Goal: Information Seeking & Learning: Learn about a topic

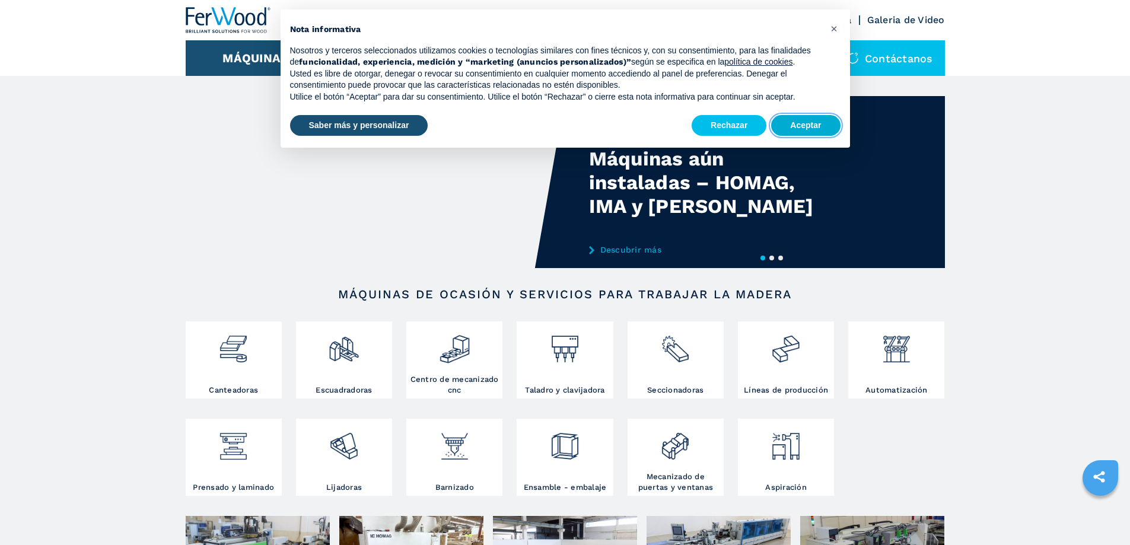
click at [810, 129] on button "Aceptar" at bounding box center [805, 125] width 69 height 21
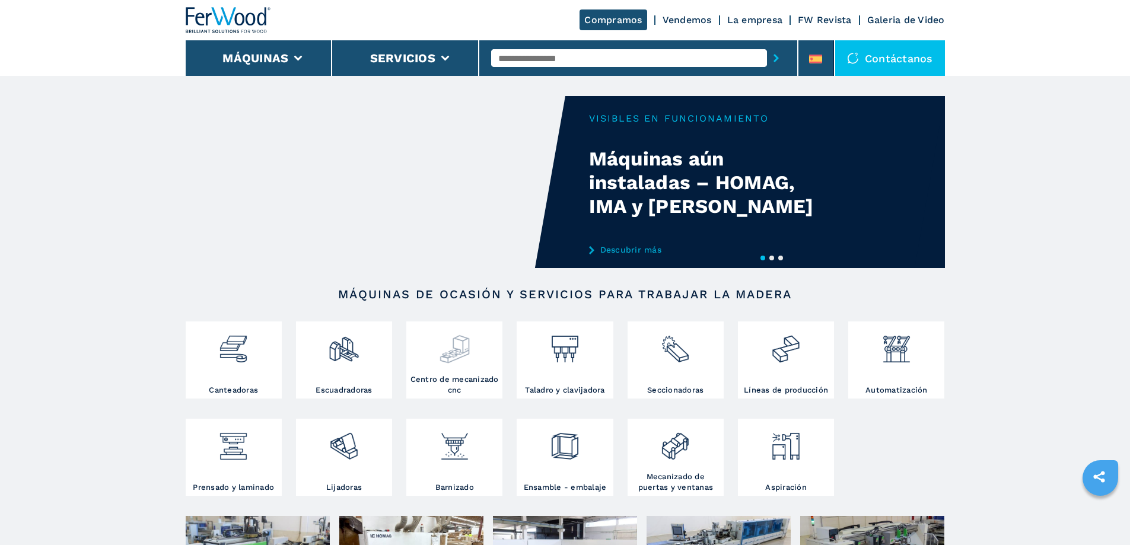
click at [443, 368] on div at bounding box center [454, 349] width 90 height 50
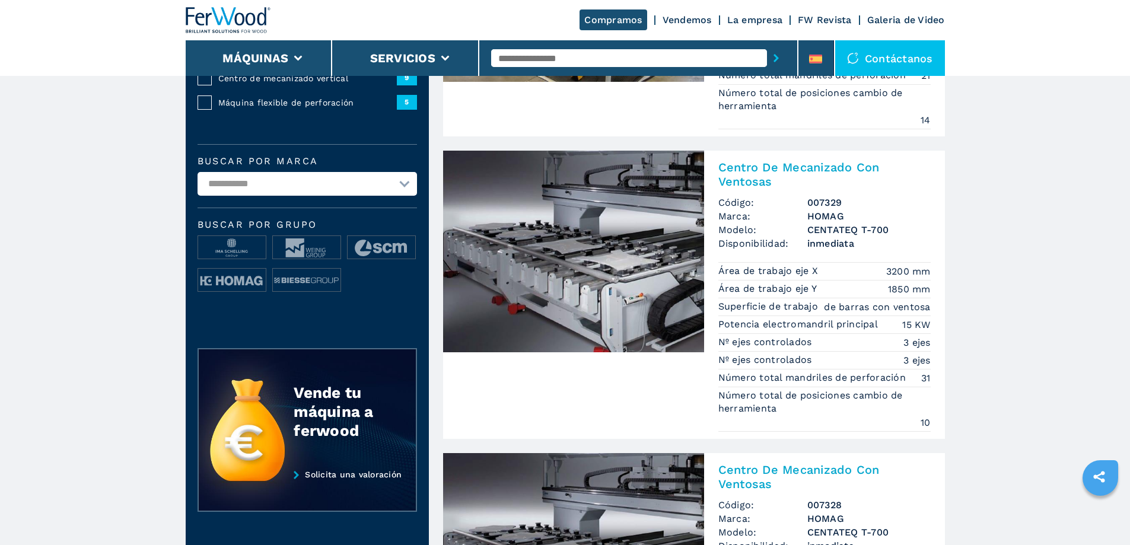
scroll to position [237, 0]
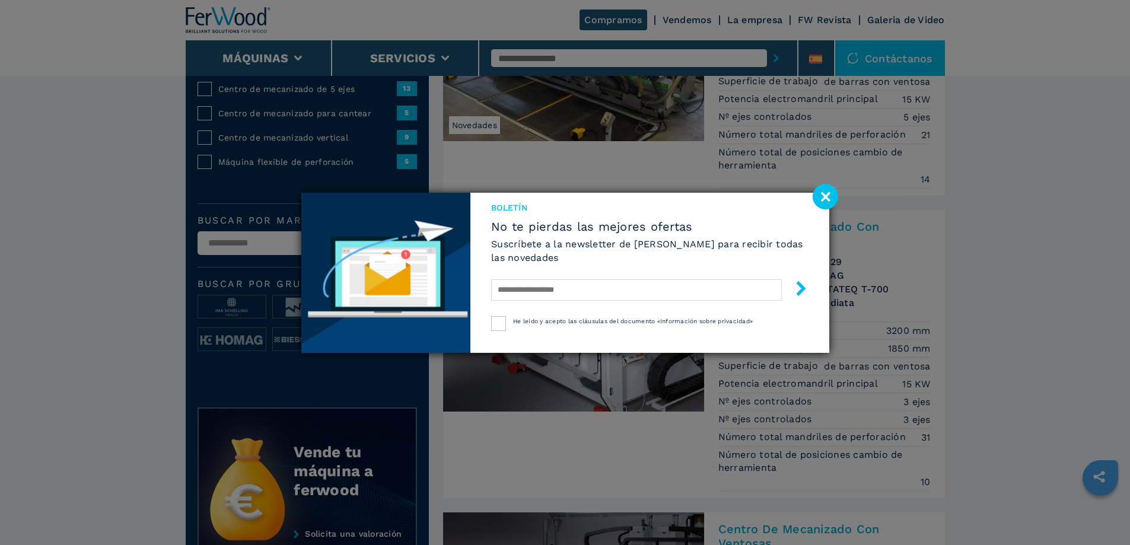
click at [831, 200] on image at bounding box center [826, 197] width 26 height 26
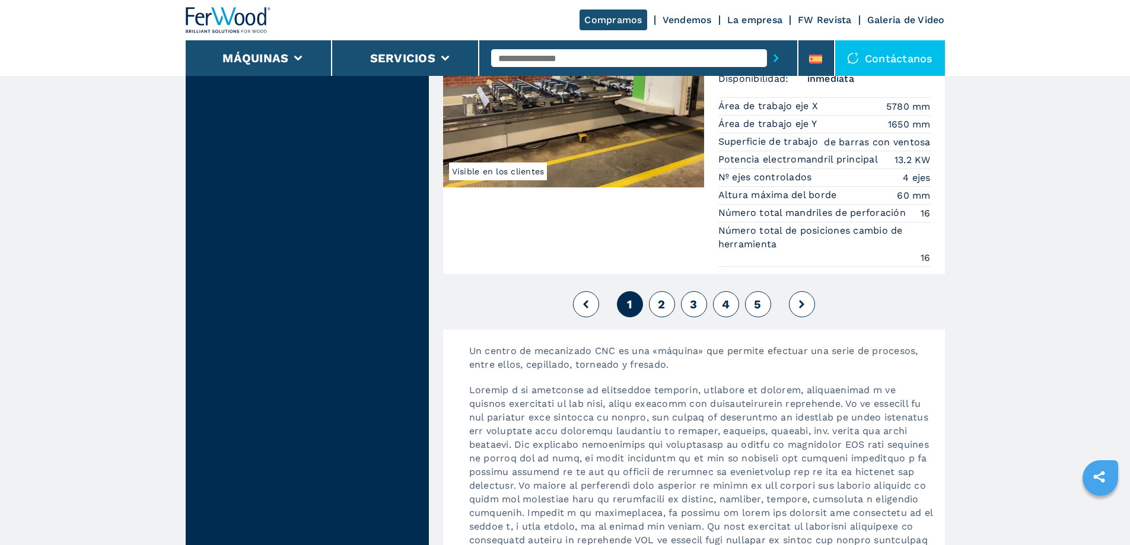
scroll to position [3381, 0]
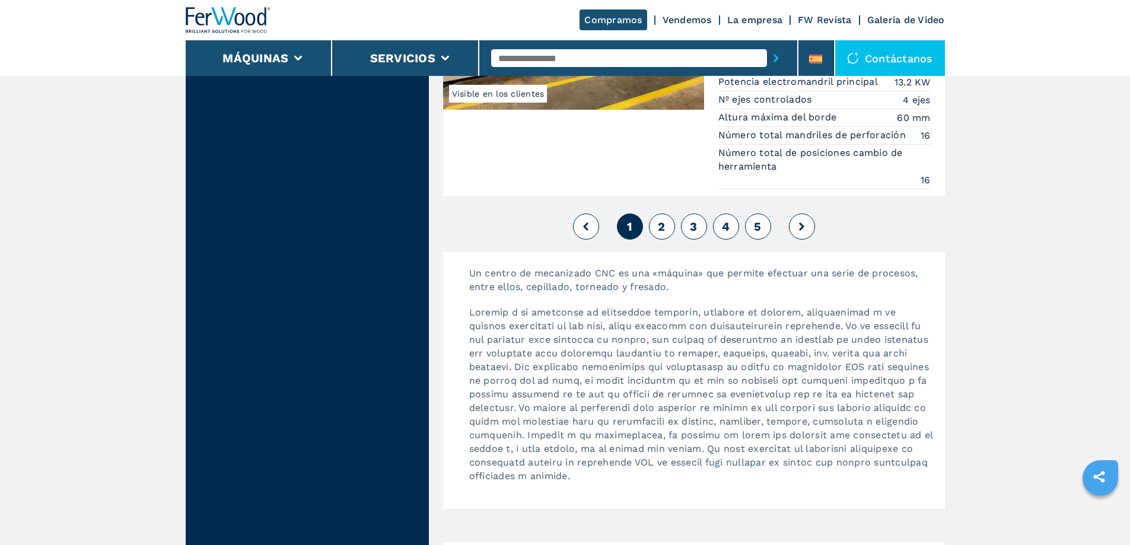
click at [666, 230] on button "2" at bounding box center [662, 227] width 26 height 26
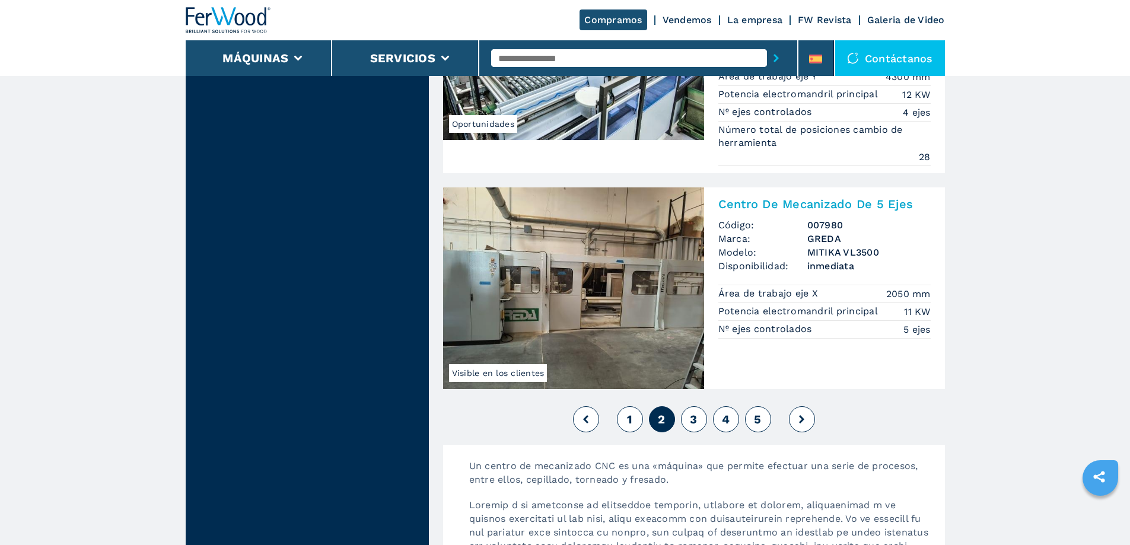
scroll to position [3144, 0]
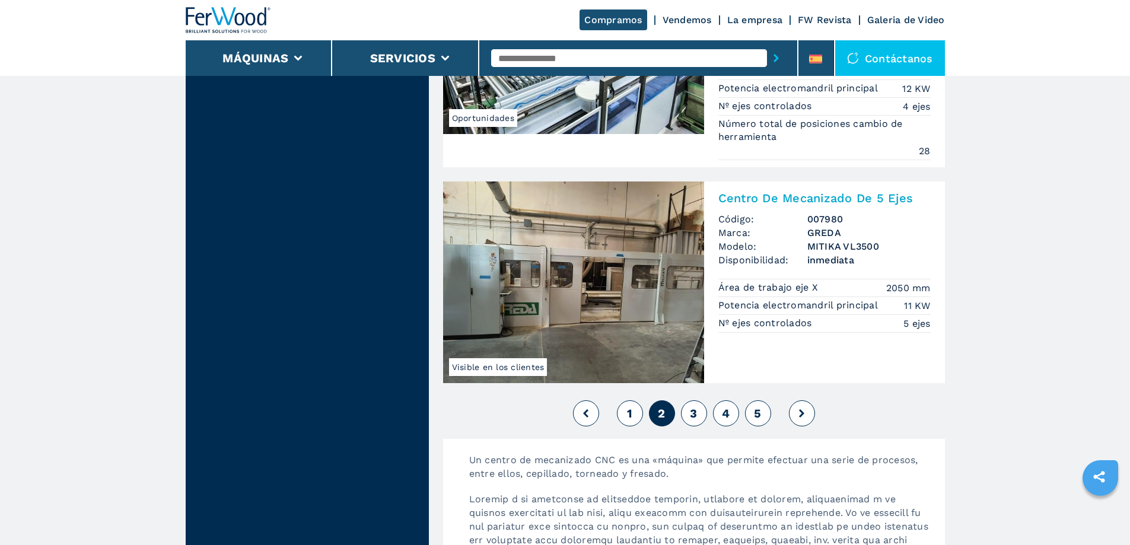
click at [695, 416] on span "3" at bounding box center [693, 413] width 7 height 14
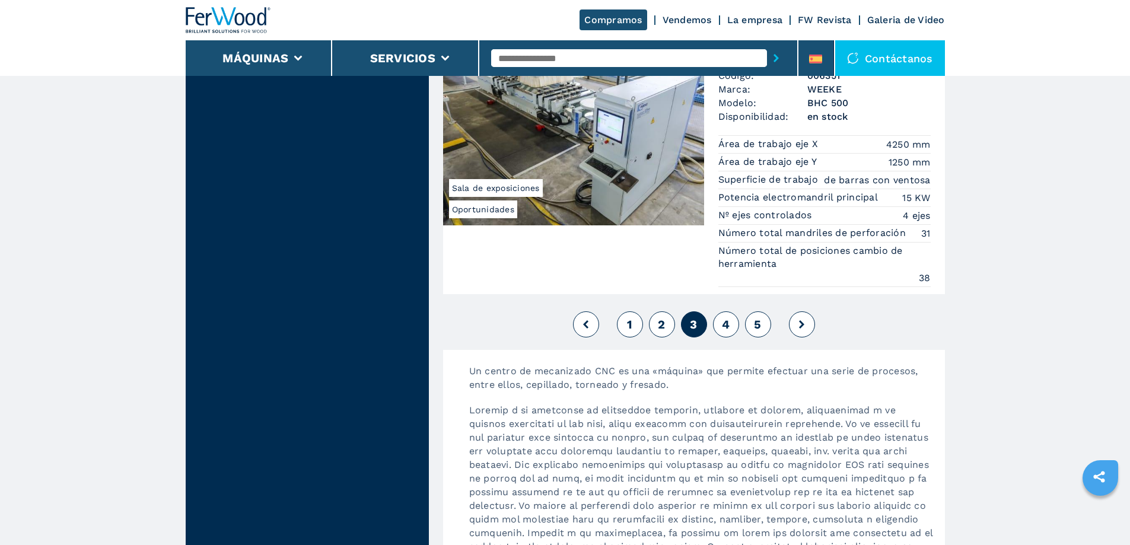
scroll to position [3381, 0]
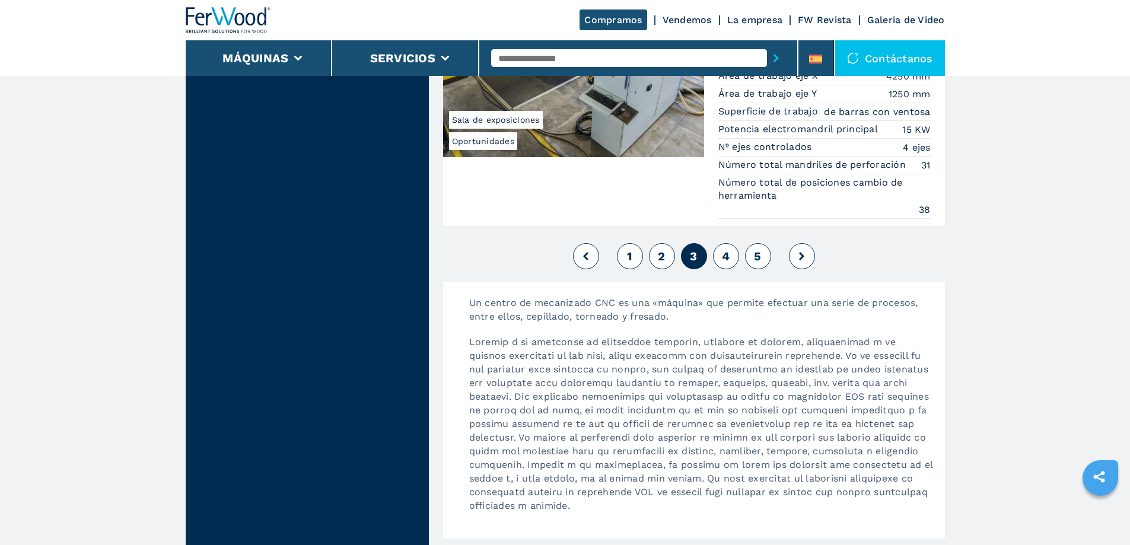
click at [721, 253] on button "4" at bounding box center [726, 256] width 26 height 26
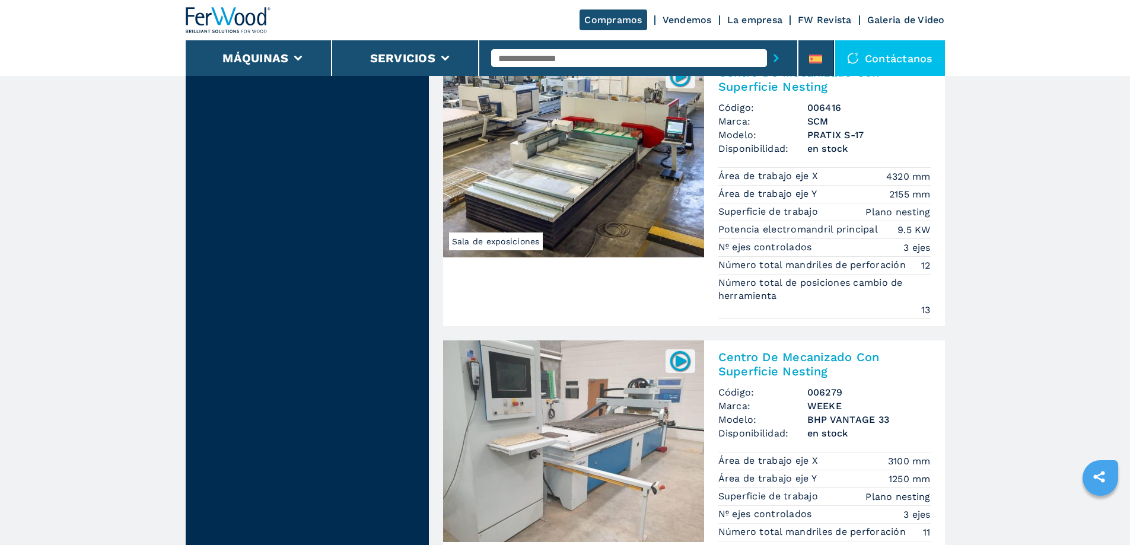
scroll to position [3085, 0]
